Goal: Information Seeking & Learning: Find specific page/section

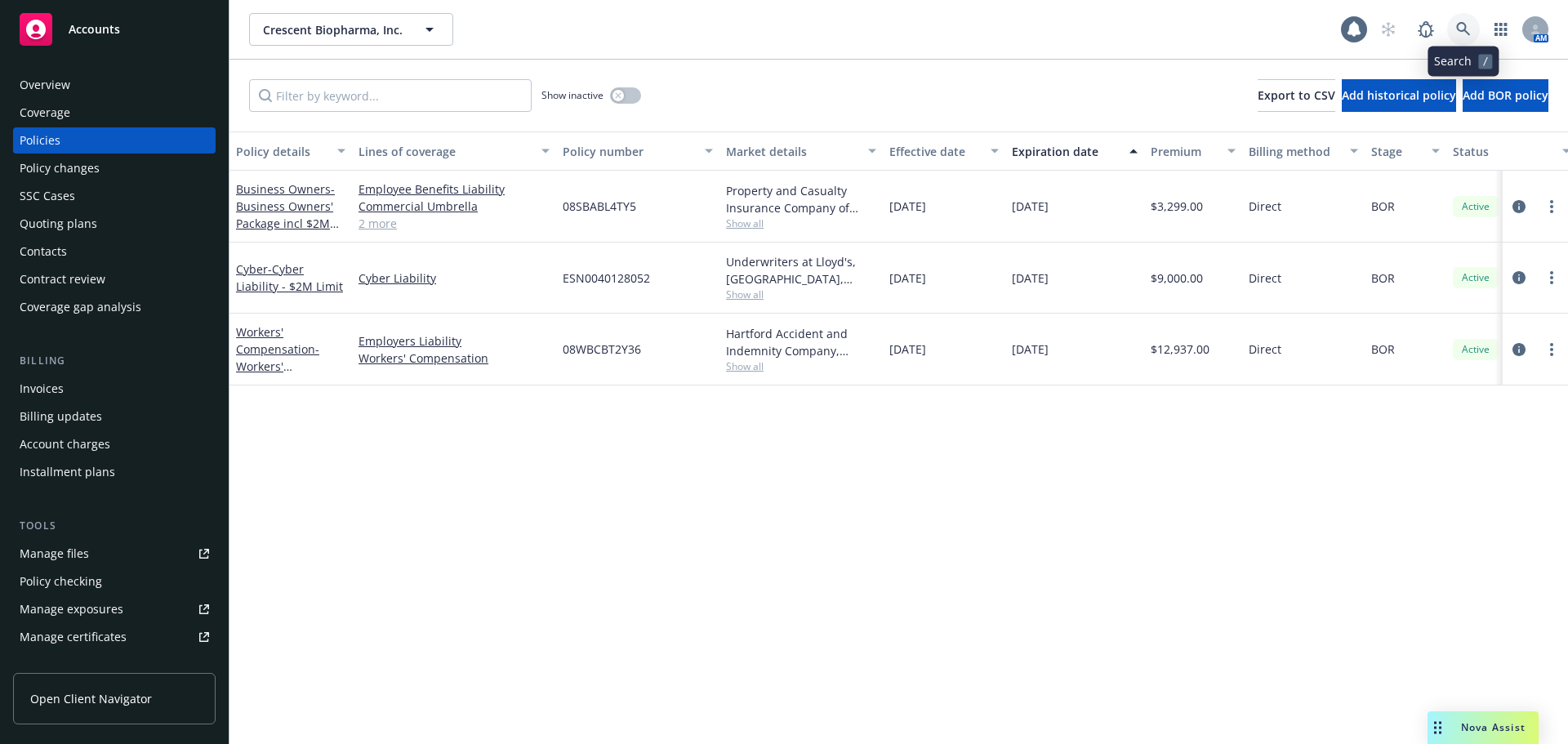
click at [1470, 27] on icon at bounding box center [1463, 29] width 15 height 15
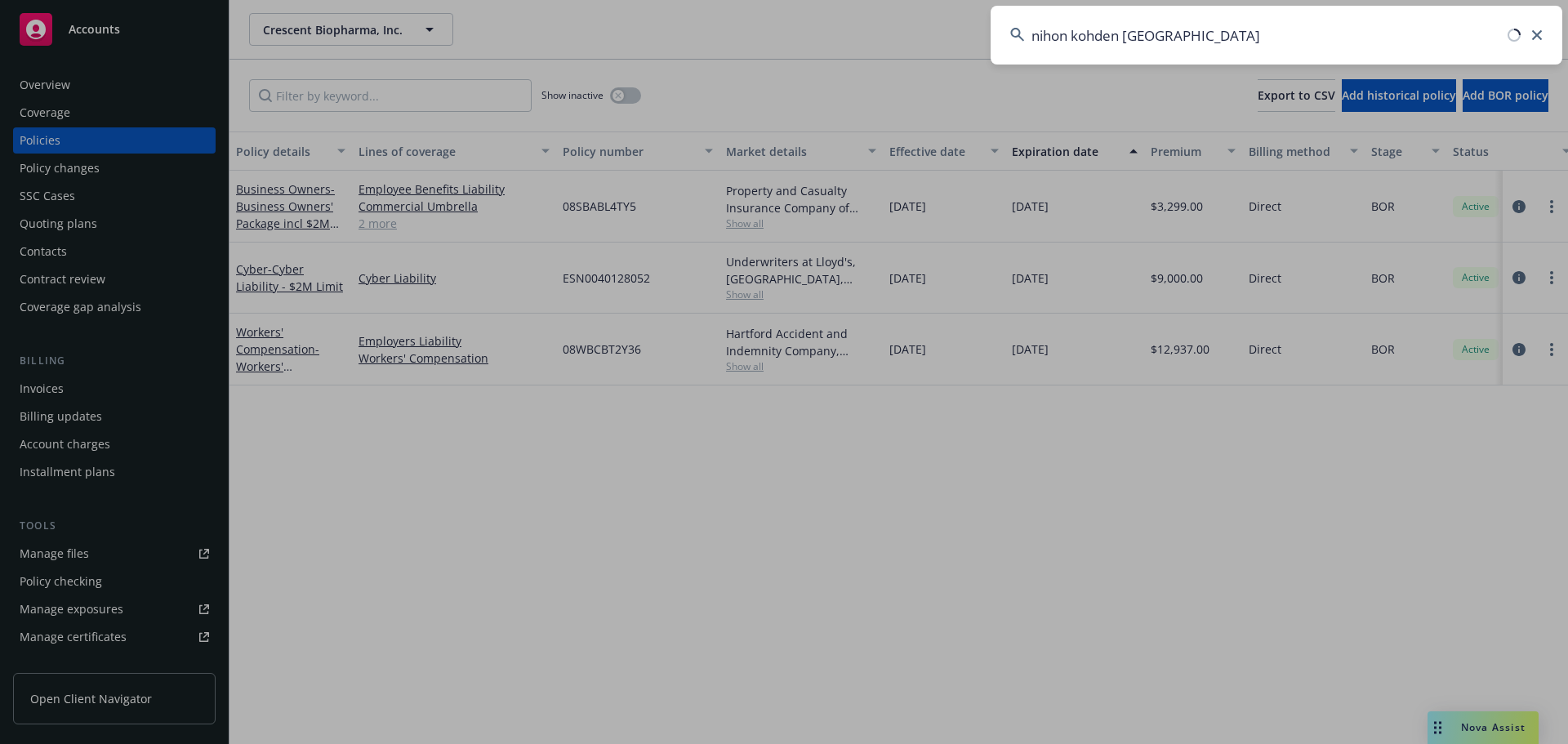
type input "nihon kohden [GEOGRAPHIC_DATA]"
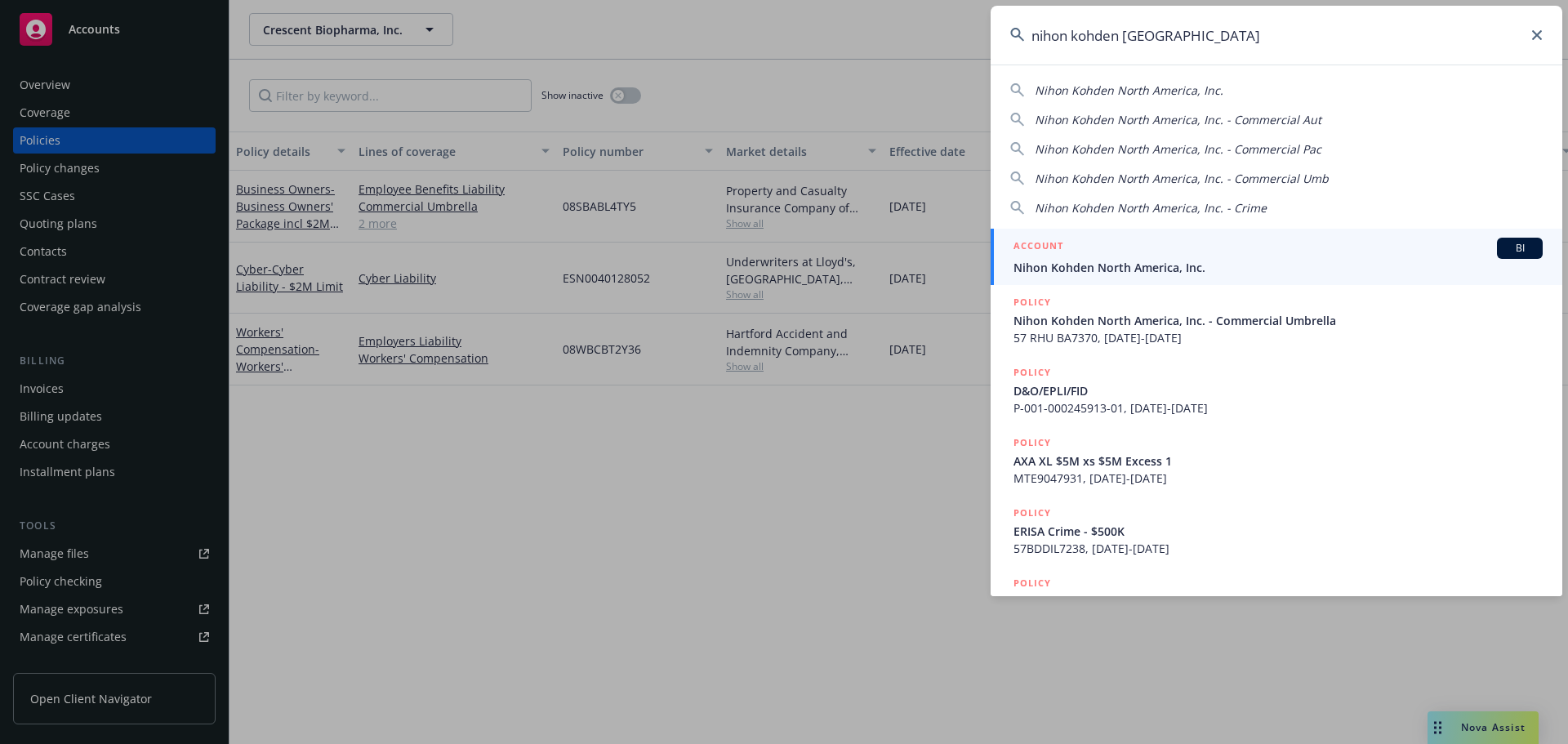
click at [1177, 271] on span "Nihon Kohden North America, Inc." at bounding box center [1278, 268] width 529 height 17
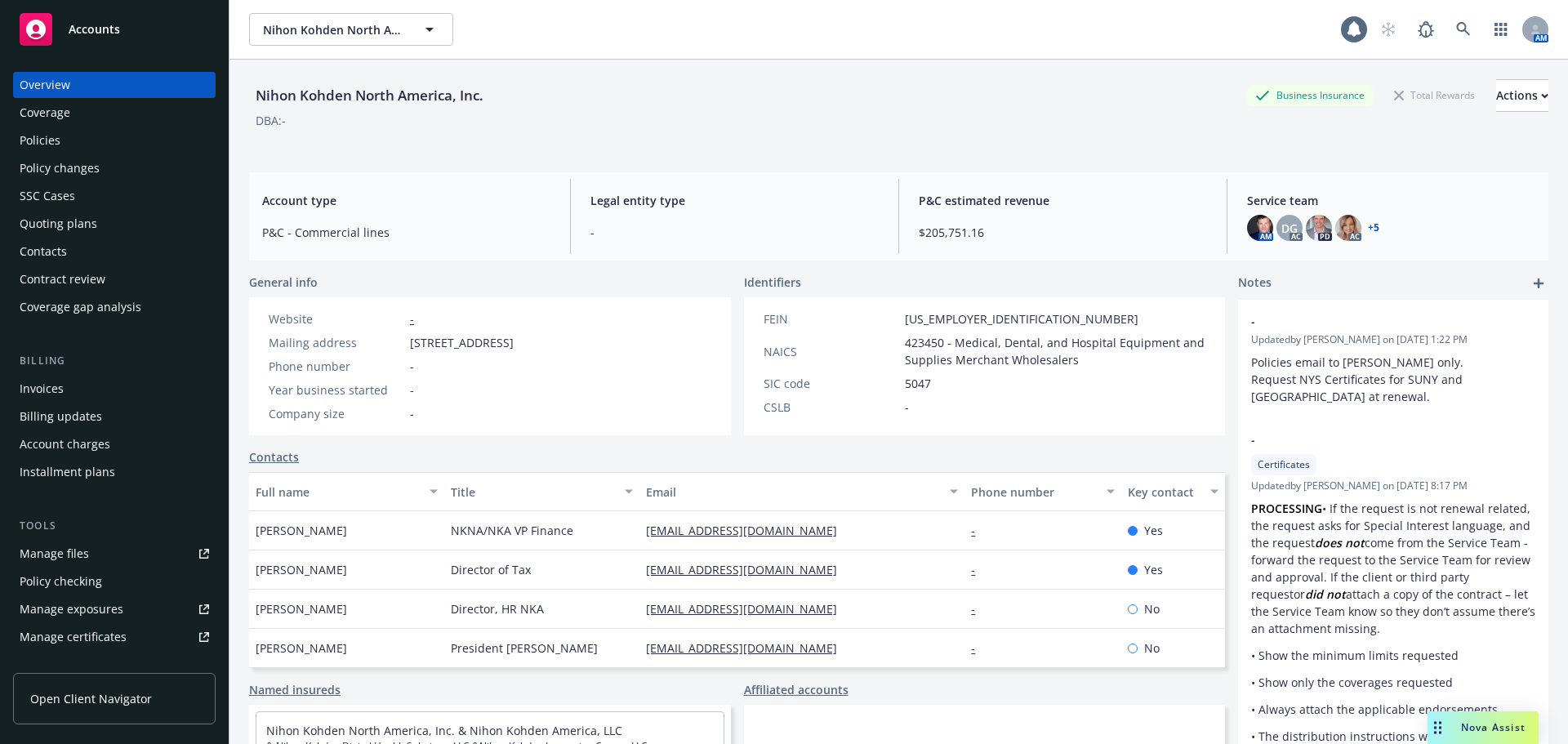
click at [103, 146] on div "Policies" at bounding box center [114, 140] width 189 height 26
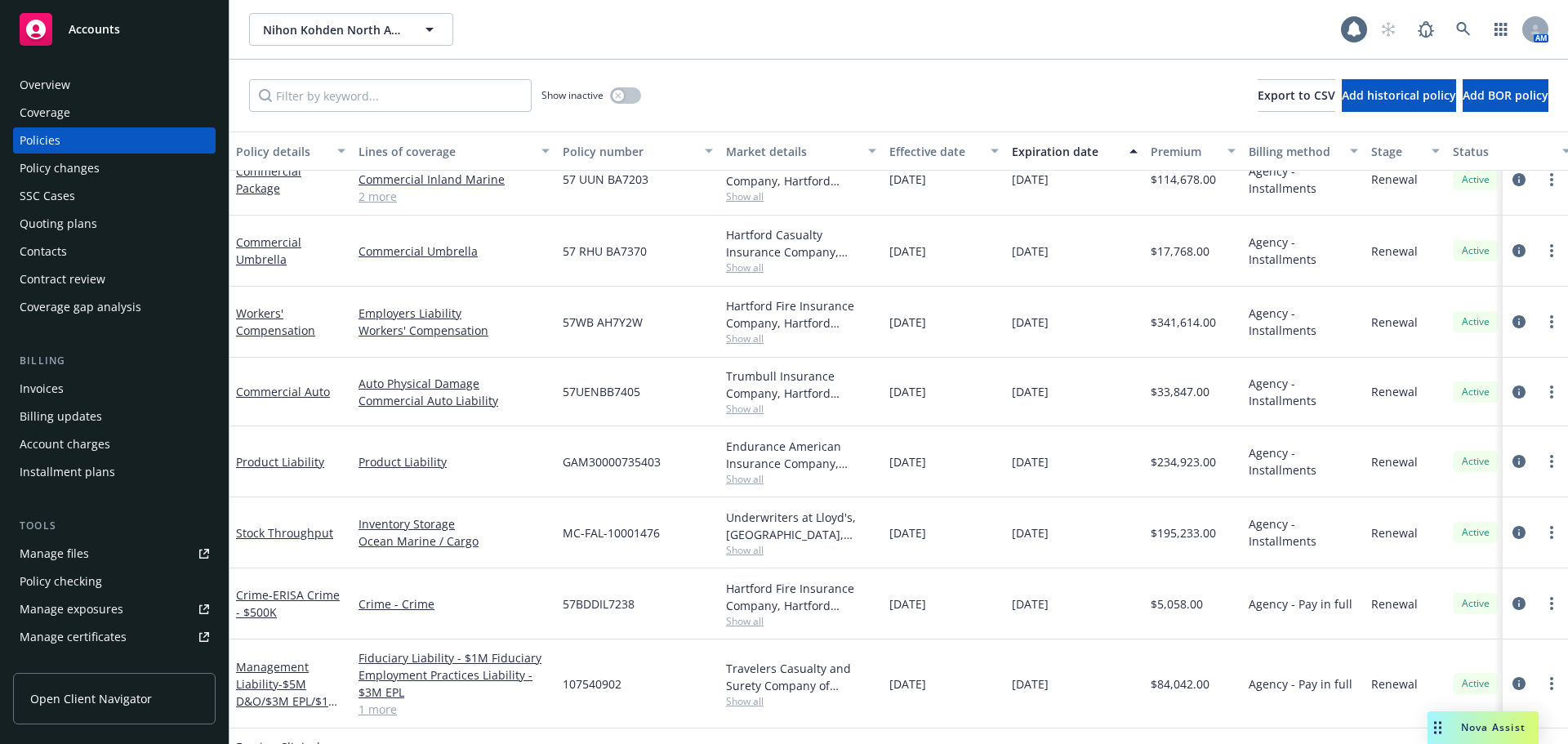
scroll to position [553, 0]
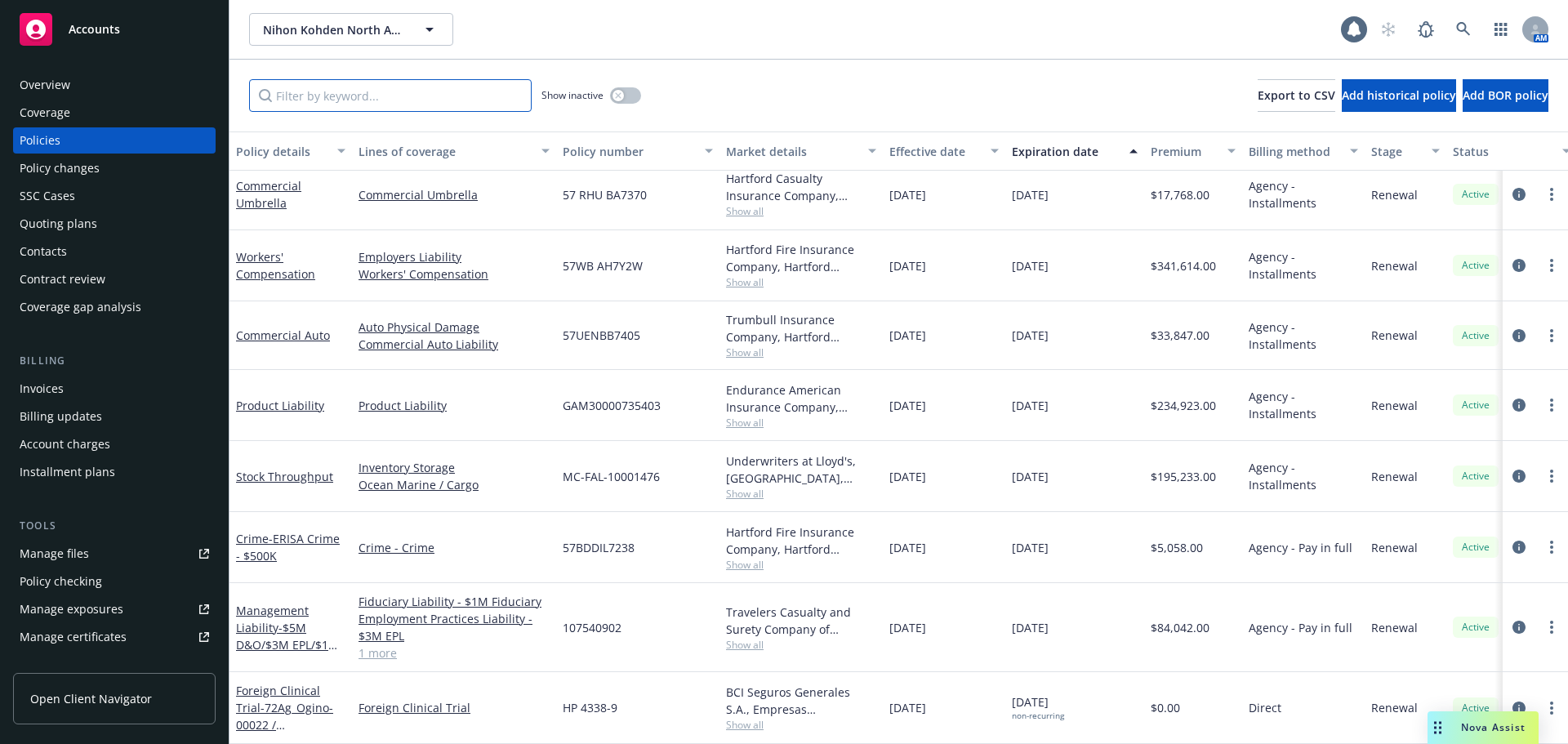
click at [294, 102] on input "Filter by keyword..." at bounding box center [390, 96] width 282 height 33
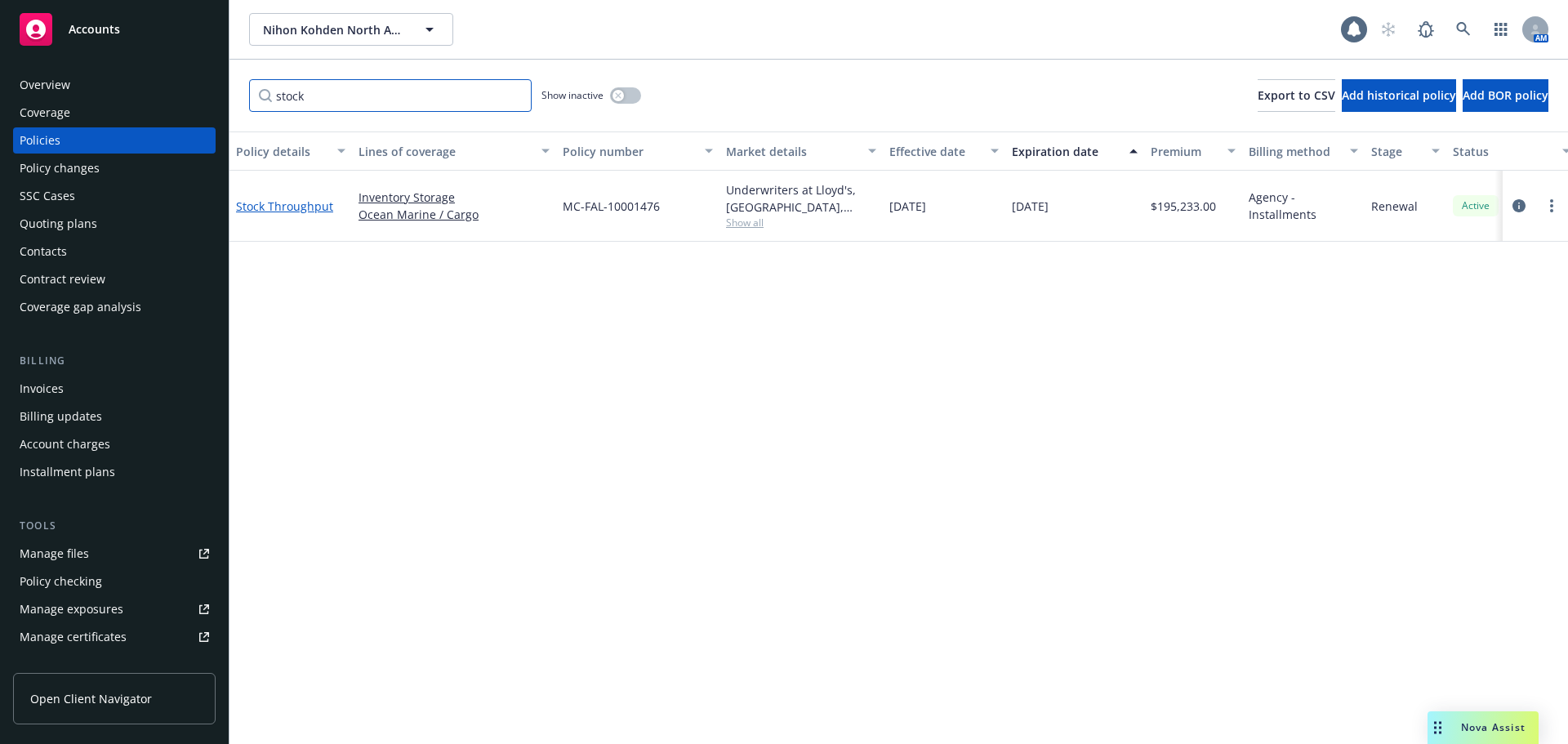
type input "stock"
click at [310, 208] on link "Stock Throughput" at bounding box center [284, 207] width 97 height 16
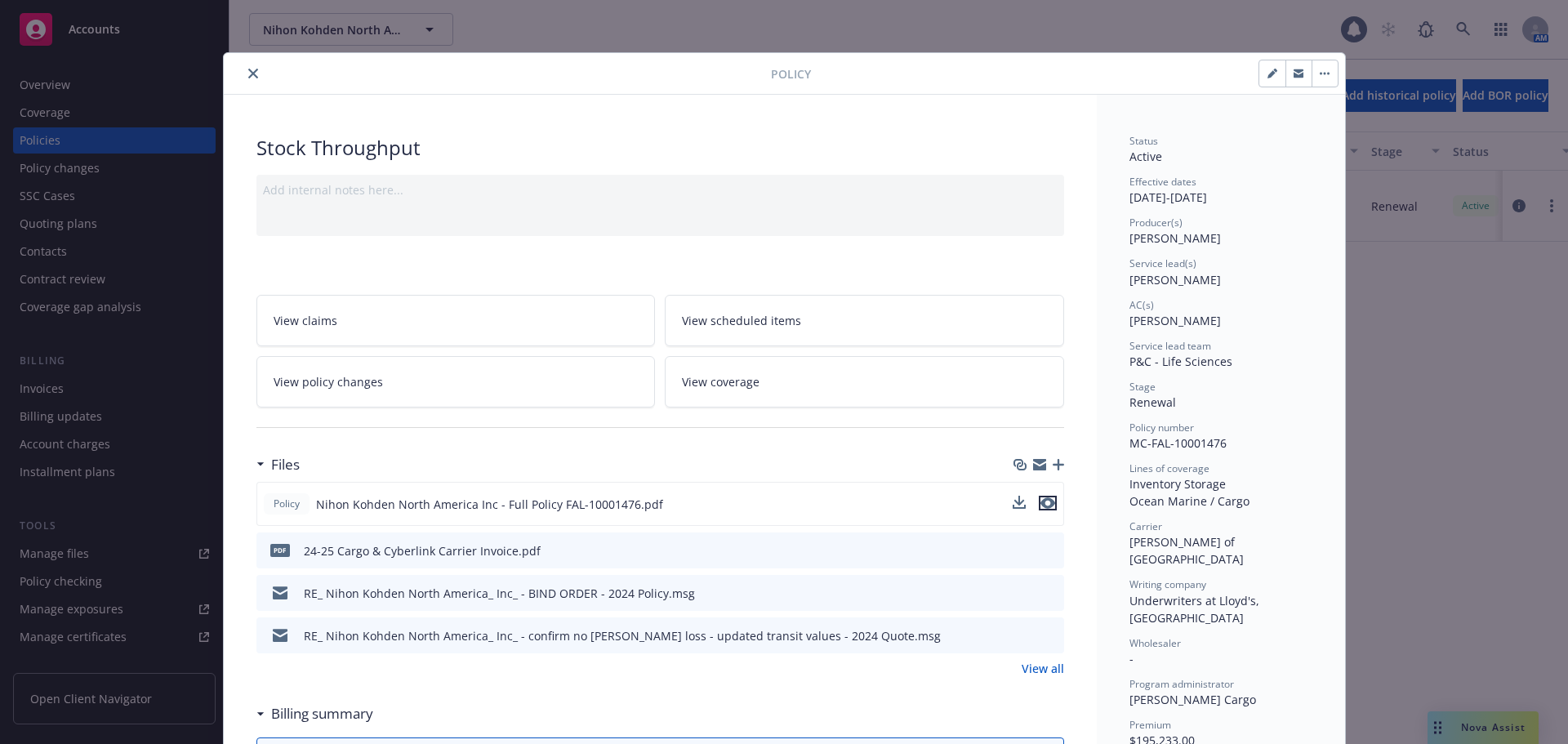
click at [1042, 502] on icon "preview file" at bounding box center [1047, 503] width 15 height 12
click at [248, 77] on icon "close" at bounding box center [253, 74] width 10 height 10
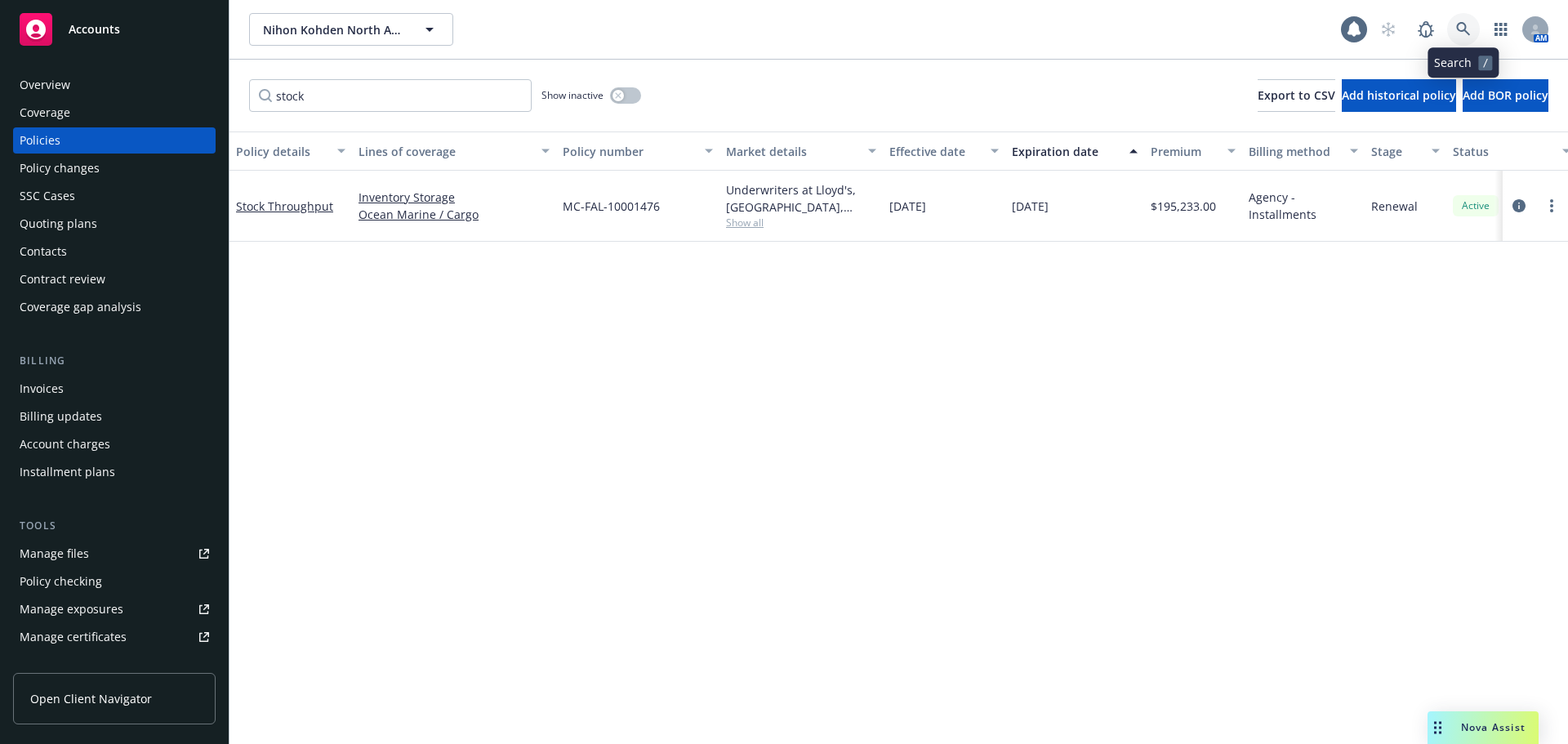
click at [1456, 34] on icon at bounding box center [1463, 29] width 15 height 15
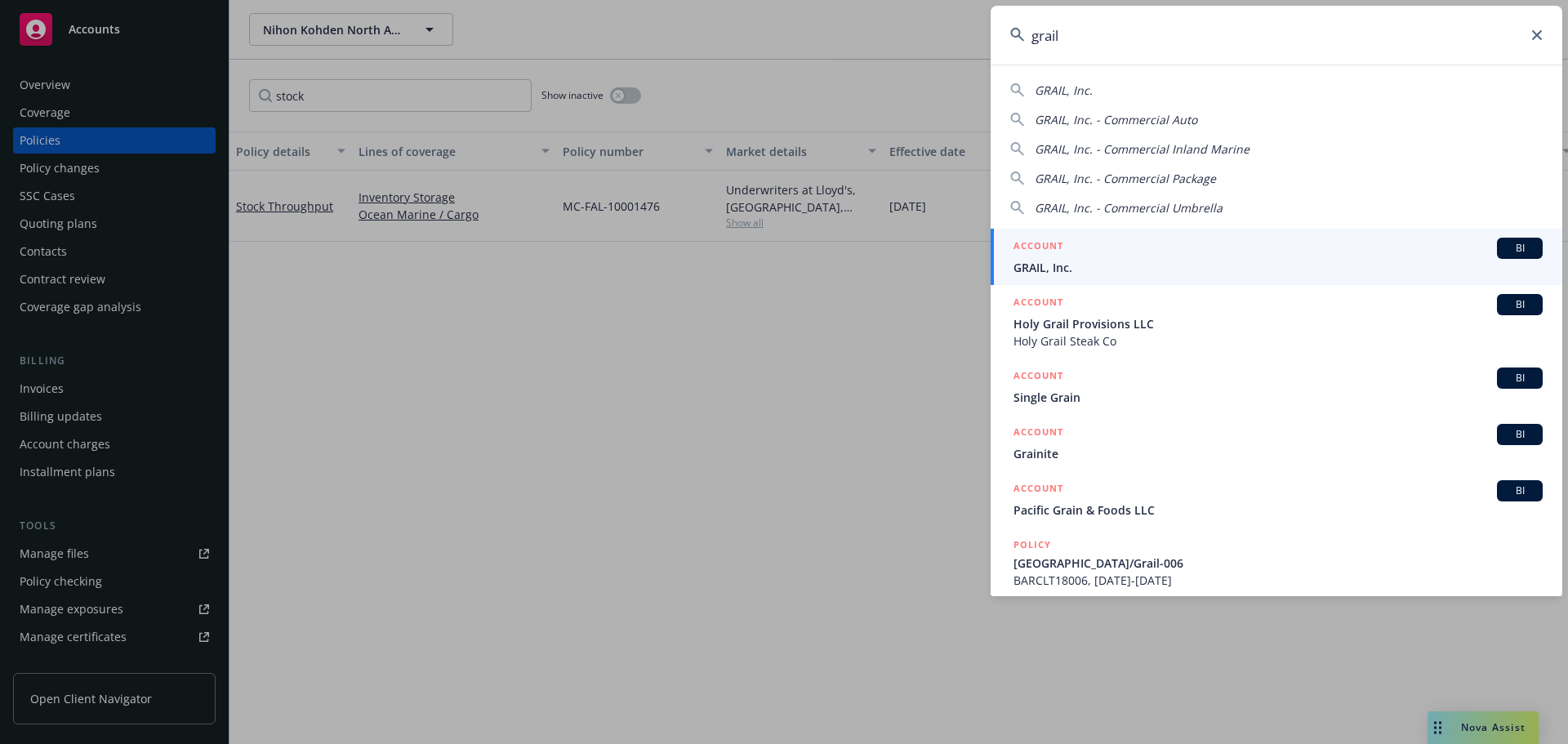
type input "grail"
click at [1055, 268] on span "GRAIL, Inc." at bounding box center [1278, 268] width 529 height 17
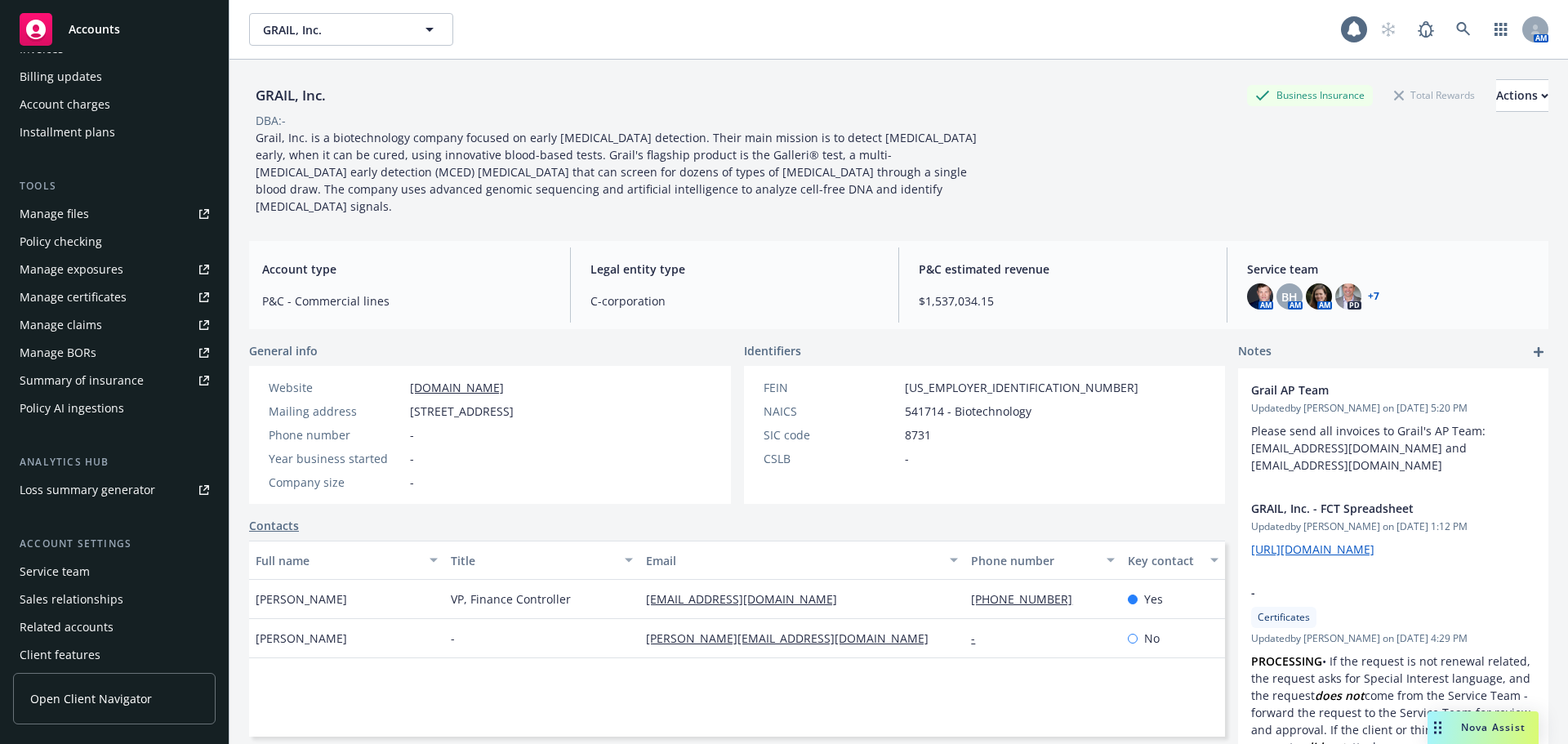
scroll to position [303, 0]
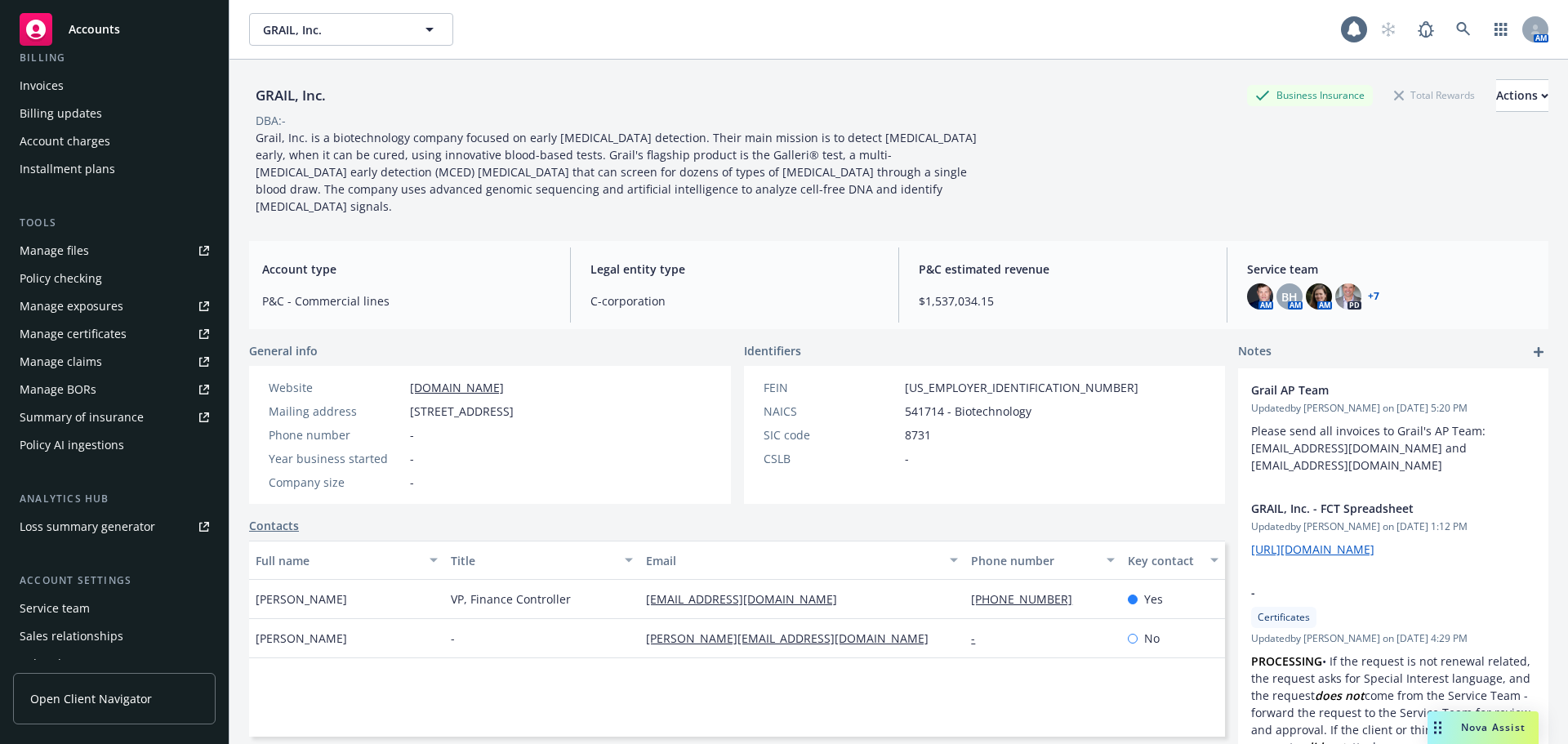
click at [149, 415] on link "Summary of insurance" at bounding box center [114, 417] width 203 height 26
